Goal: Information Seeking & Learning: Learn about a topic

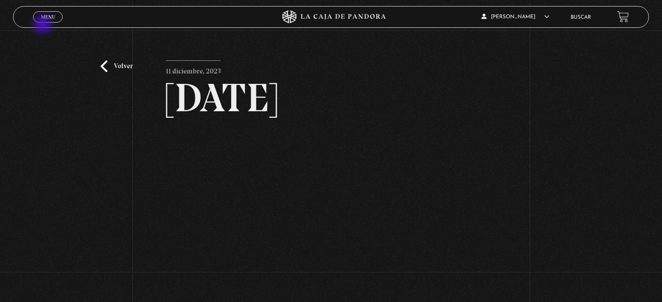
scroll to position [85, 0]
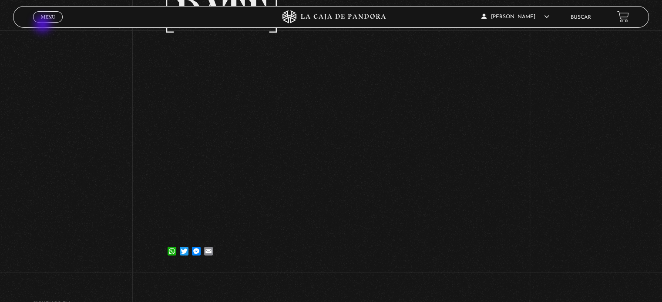
click at [42, 20] on link "Menu Cerrar" at bounding box center [48, 16] width 30 height 11
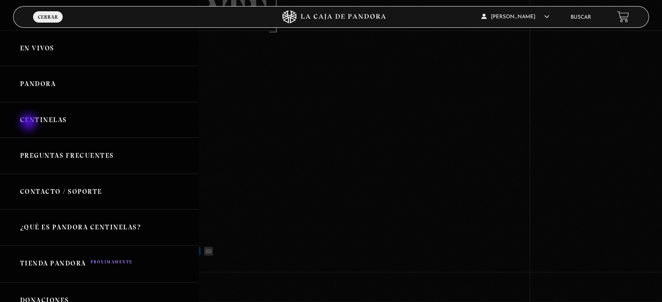
click at [30, 123] on link "Centinelas" at bounding box center [99, 120] width 198 height 36
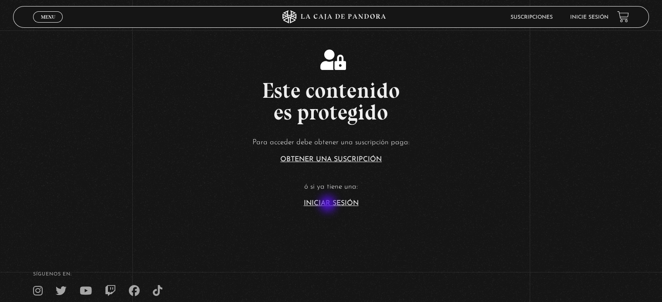
click at [329, 205] on link "Iniciar Sesión" at bounding box center [331, 203] width 55 height 7
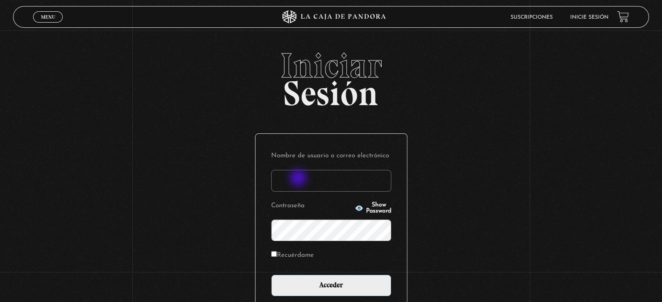
click at [299, 179] on input "Nombre de usuario o correo electrónico" at bounding box center [331, 181] width 120 height 22
type input "Zuly"
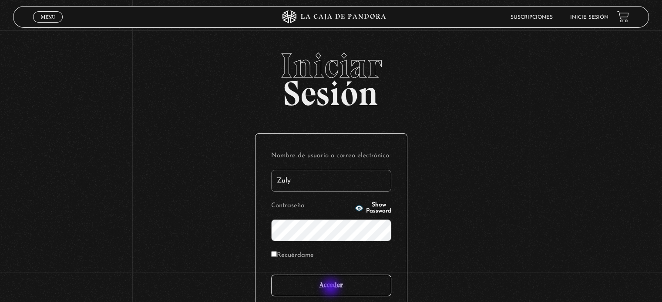
click at [332, 289] on input "Acceder" at bounding box center [331, 286] width 120 height 22
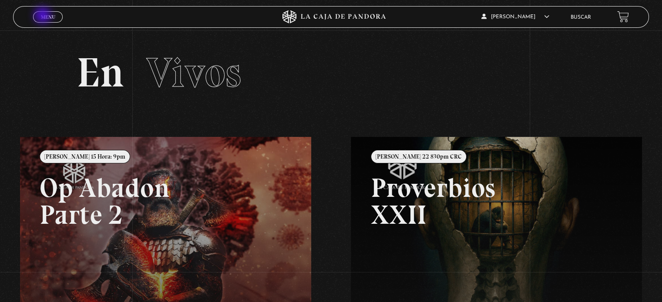
click at [44, 16] on span "Menu" at bounding box center [48, 16] width 14 height 5
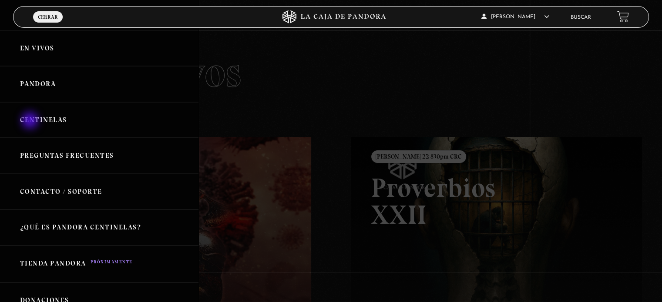
click at [31, 121] on link "Centinelas" at bounding box center [99, 120] width 198 height 36
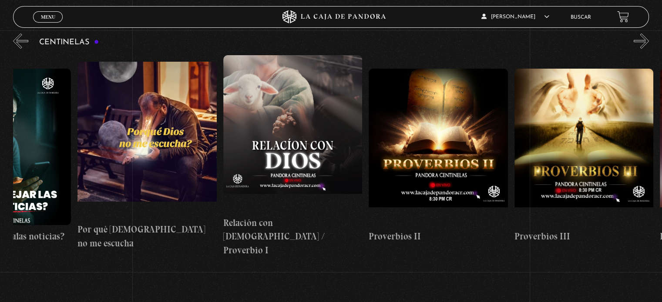
scroll to position [0, 237]
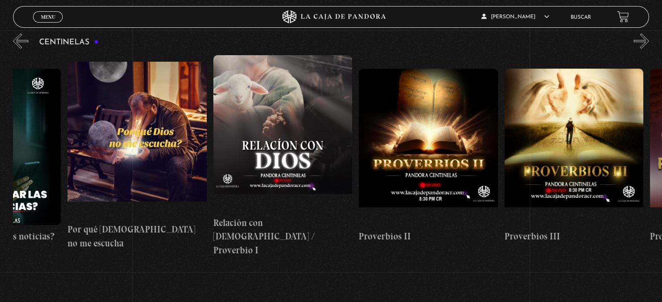
click at [286, 121] on figure at bounding box center [282, 133] width 139 height 157
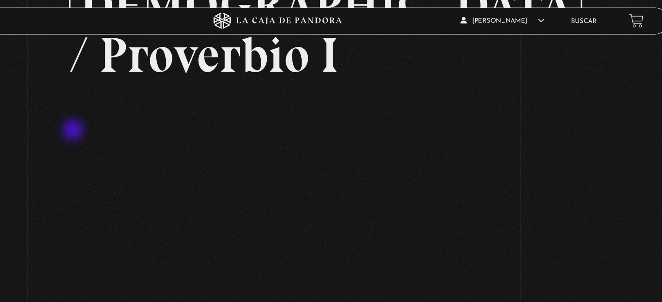
scroll to position [123, 0]
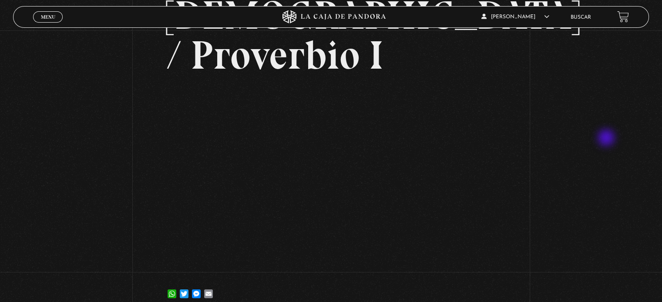
click at [606, 138] on div "Volver 30 enero, 2024 Relación con Dios / Proverbio I WhatsApp Twitter Messenge…" at bounding box center [331, 111] width 662 height 406
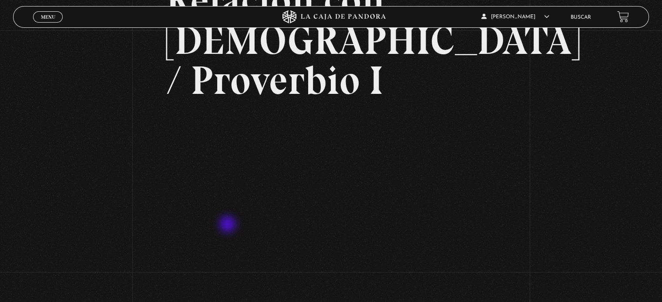
scroll to position [98, 0]
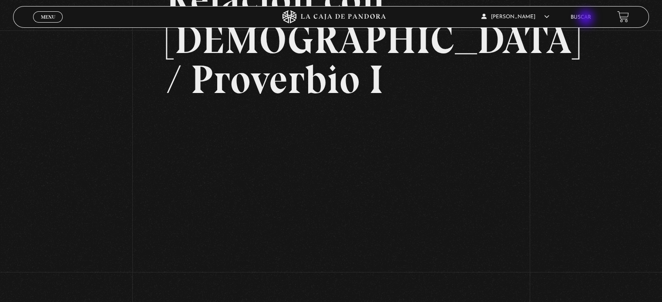
click at [587, 19] on link "Buscar" at bounding box center [580, 17] width 20 height 5
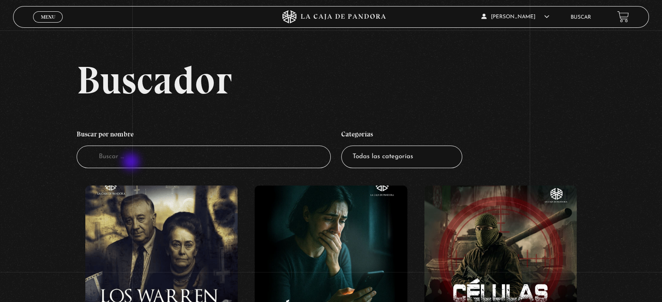
click at [132, 163] on input "Buscador" at bounding box center [204, 157] width 254 height 23
type input "[DEMOGRAPHIC_DATA]"
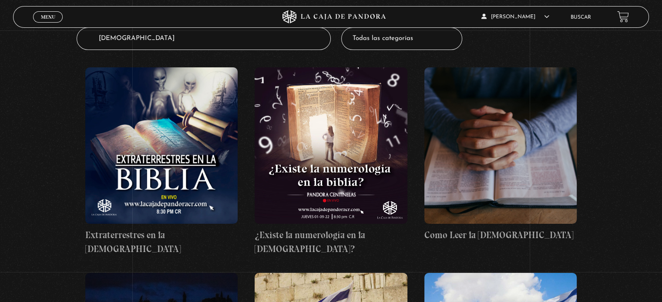
scroll to position [119, 0]
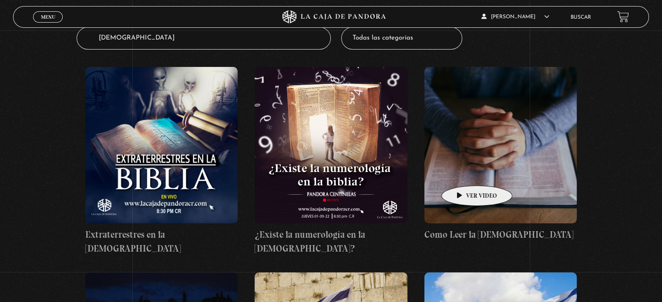
click at [463, 173] on figure at bounding box center [500, 145] width 152 height 157
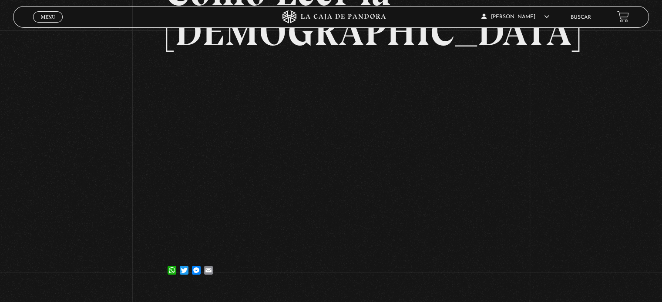
scroll to position [106, 0]
